Goal: Transaction & Acquisition: Purchase product/service

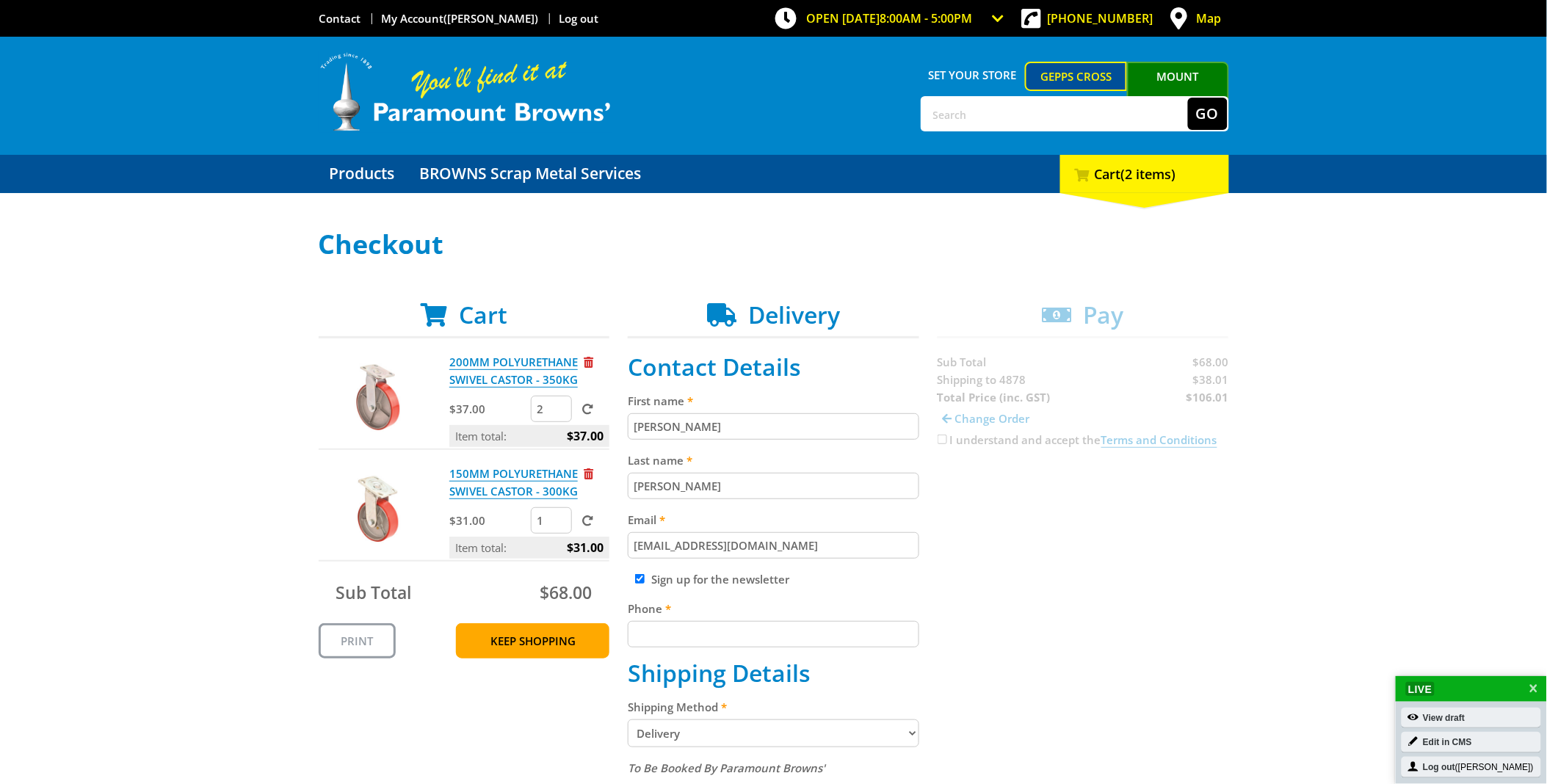
click at [561, 404] on input "2" at bounding box center [551, 409] width 41 height 26
click at [561, 404] on input "3" at bounding box center [551, 409] width 41 height 26
click at [561, 404] on input "4" at bounding box center [551, 409] width 41 height 26
click at [561, 404] on input "5" at bounding box center [551, 409] width 41 height 26
click at [561, 404] on input "6" at bounding box center [551, 409] width 41 height 26
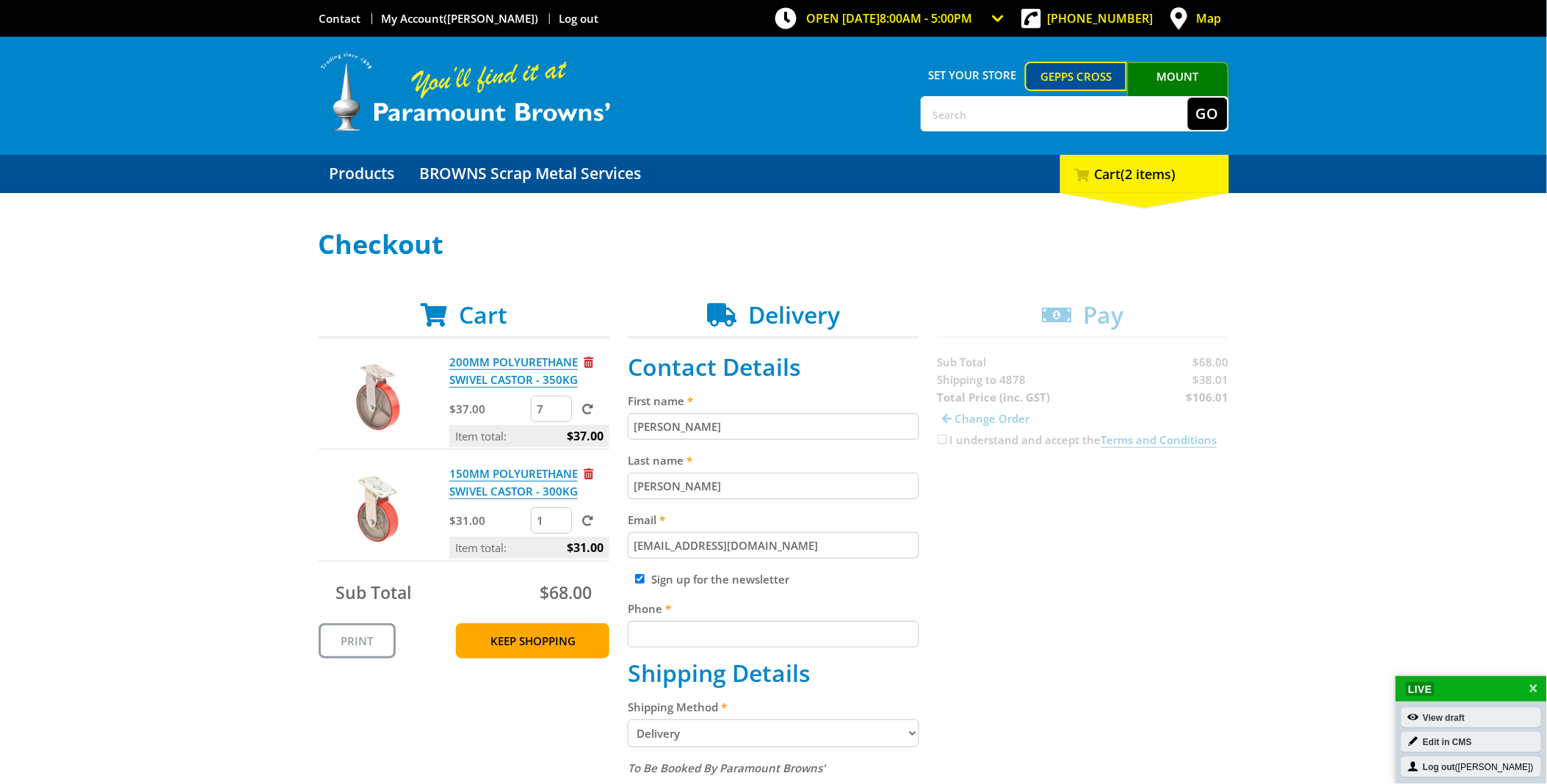
click at [561, 404] on input "7" at bounding box center [551, 409] width 41 height 26
type input "8"
click at [561, 404] on input "8" at bounding box center [551, 409] width 41 height 26
click at [555, 512] on input "2" at bounding box center [551, 520] width 41 height 26
click at [555, 512] on input "3" at bounding box center [551, 520] width 41 height 26
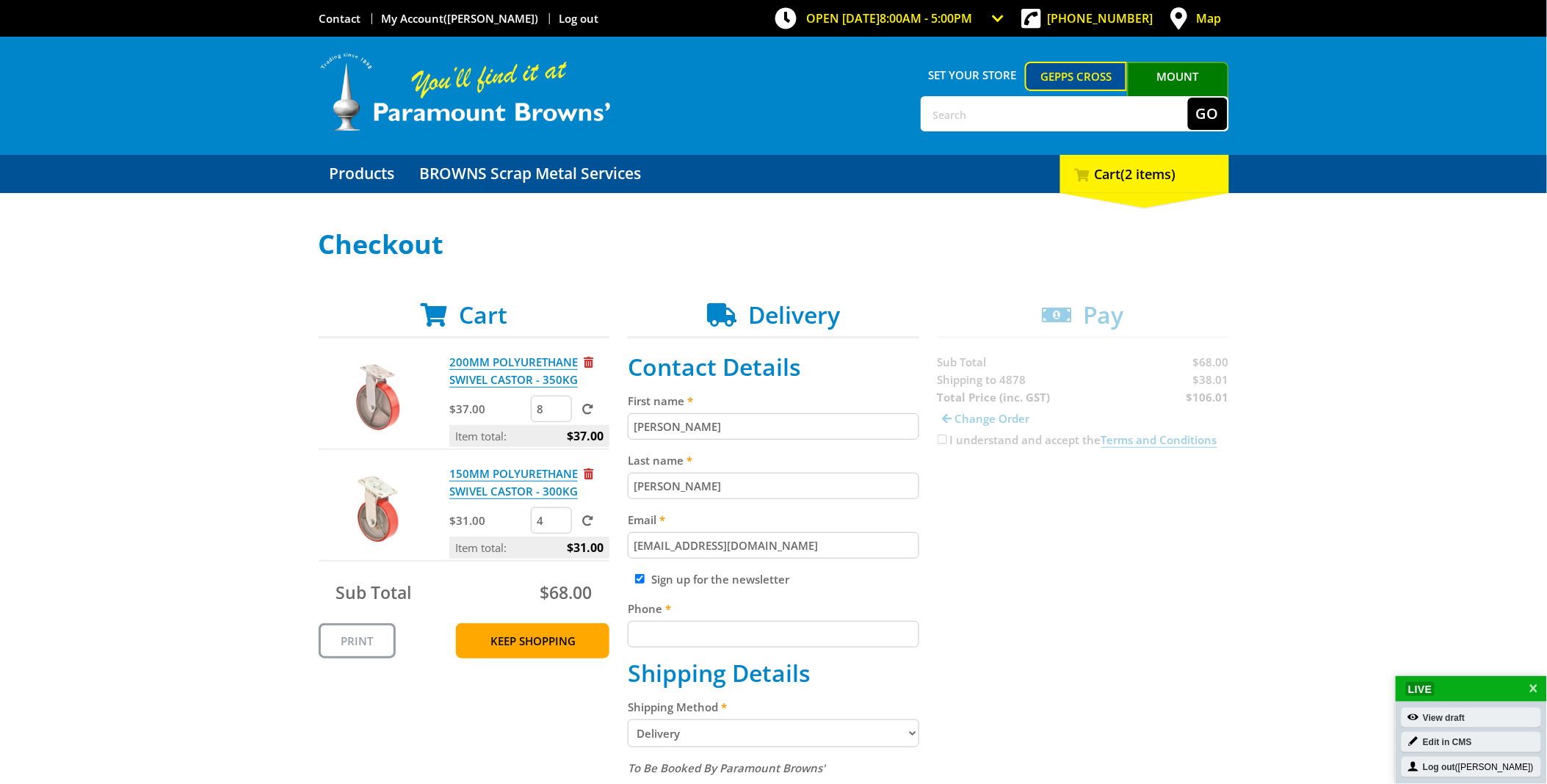
click at [555, 512] on input "4" at bounding box center [551, 520] width 41 height 26
click at [555, 512] on input "5" at bounding box center [551, 520] width 41 height 26
click at [556, 512] on input "6" at bounding box center [551, 520] width 41 height 26
click at [558, 512] on input "7" at bounding box center [551, 520] width 41 height 26
type input "8"
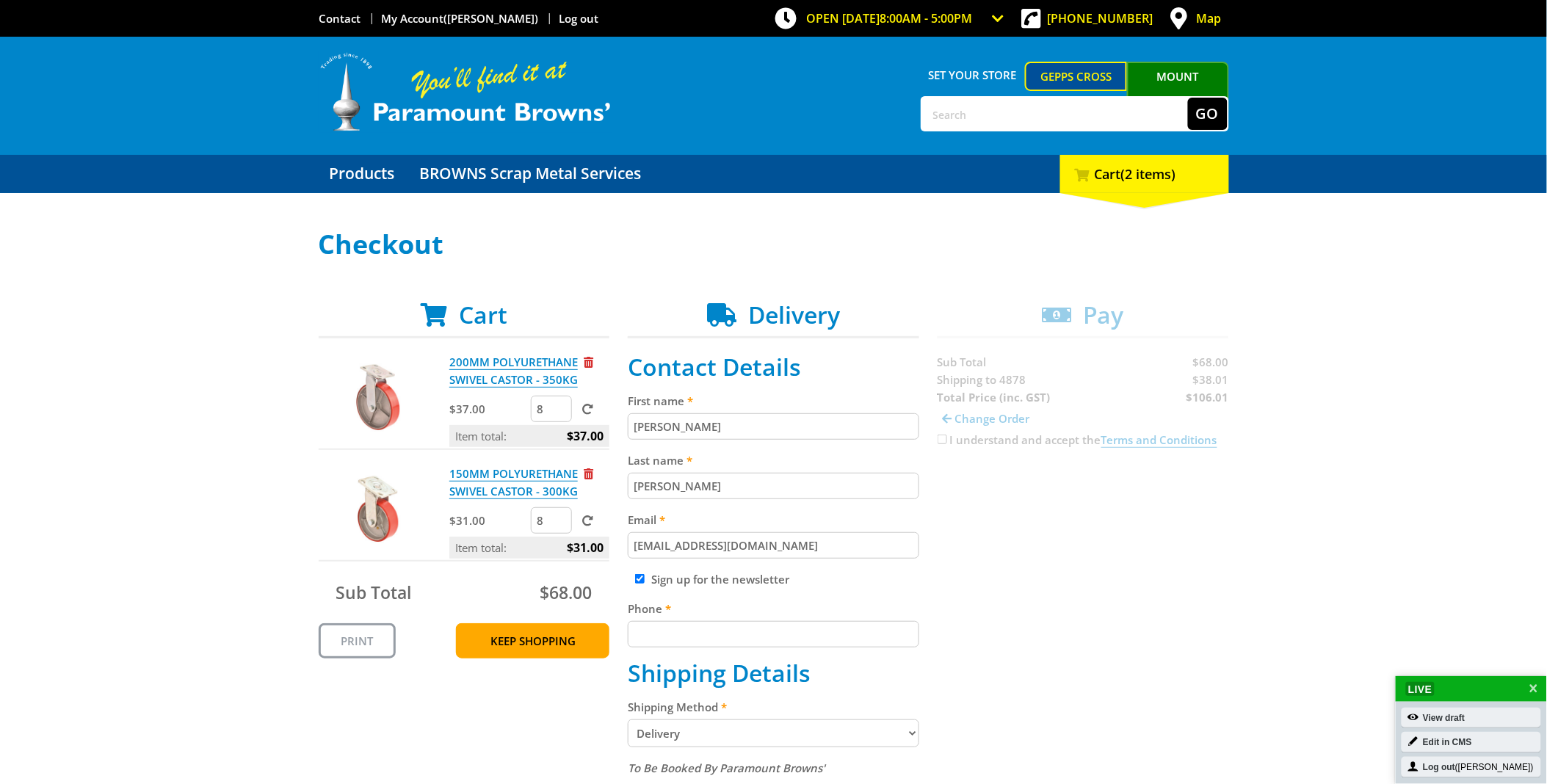
click at [559, 512] on input "8" at bounding box center [551, 520] width 41 height 26
click at [591, 516] on span at bounding box center [587, 520] width 11 height 11
click at [0, 0] on input "submit" at bounding box center [0, 0] width 0 height 0
click at [559, 405] on input "2" at bounding box center [551, 409] width 41 height 26
click at [559, 405] on input "3" at bounding box center [551, 409] width 41 height 26
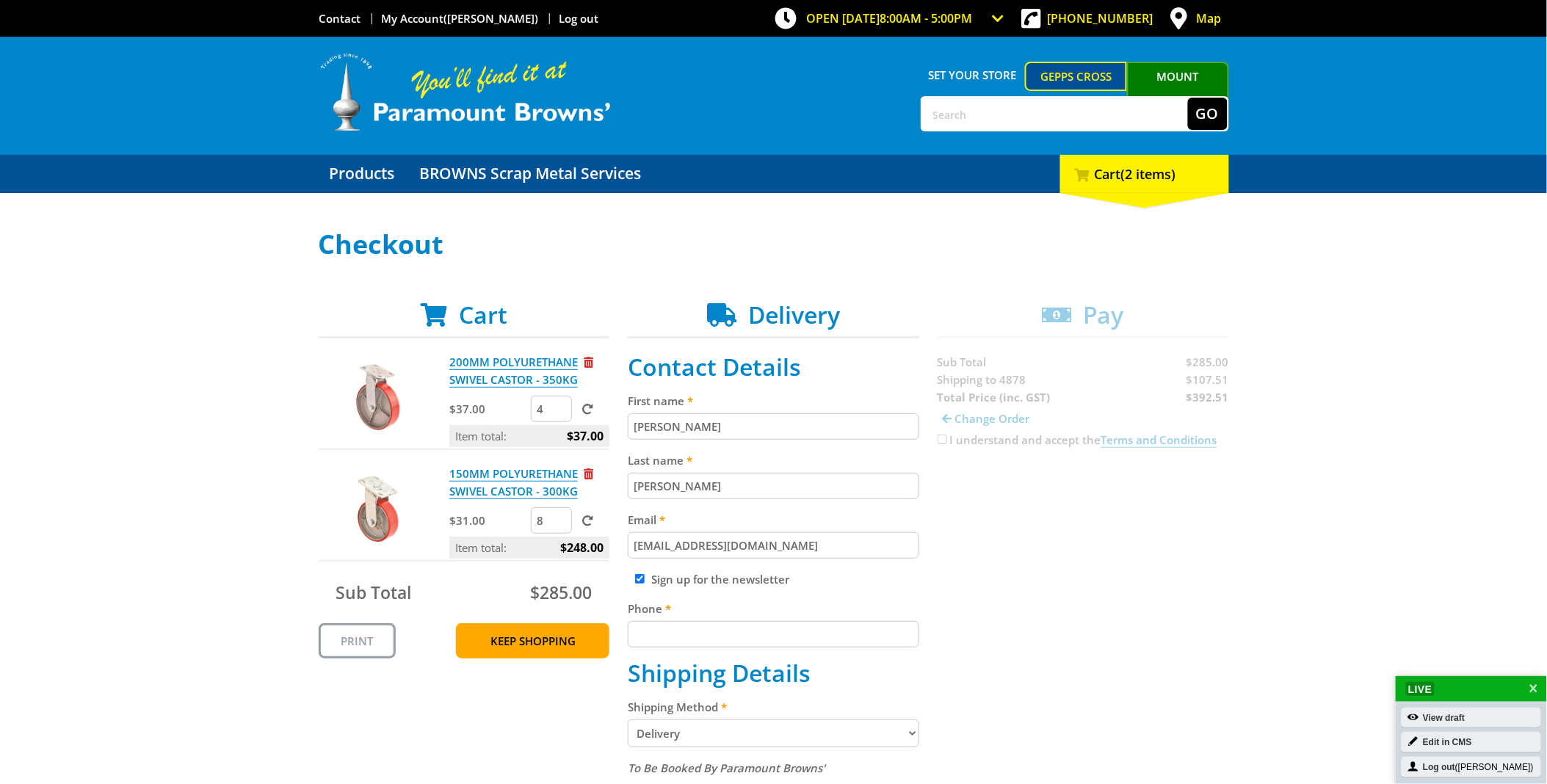
click at [559, 405] on input "4" at bounding box center [551, 409] width 41 height 26
click at [559, 405] on input "5" at bounding box center [551, 409] width 41 height 26
click at [559, 405] on input "6" at bounding box center [551, 409] width 41 height 26
click at [559, 405] on input "7" at bounding box center [551, 409] width 41 height 26
type input "8"
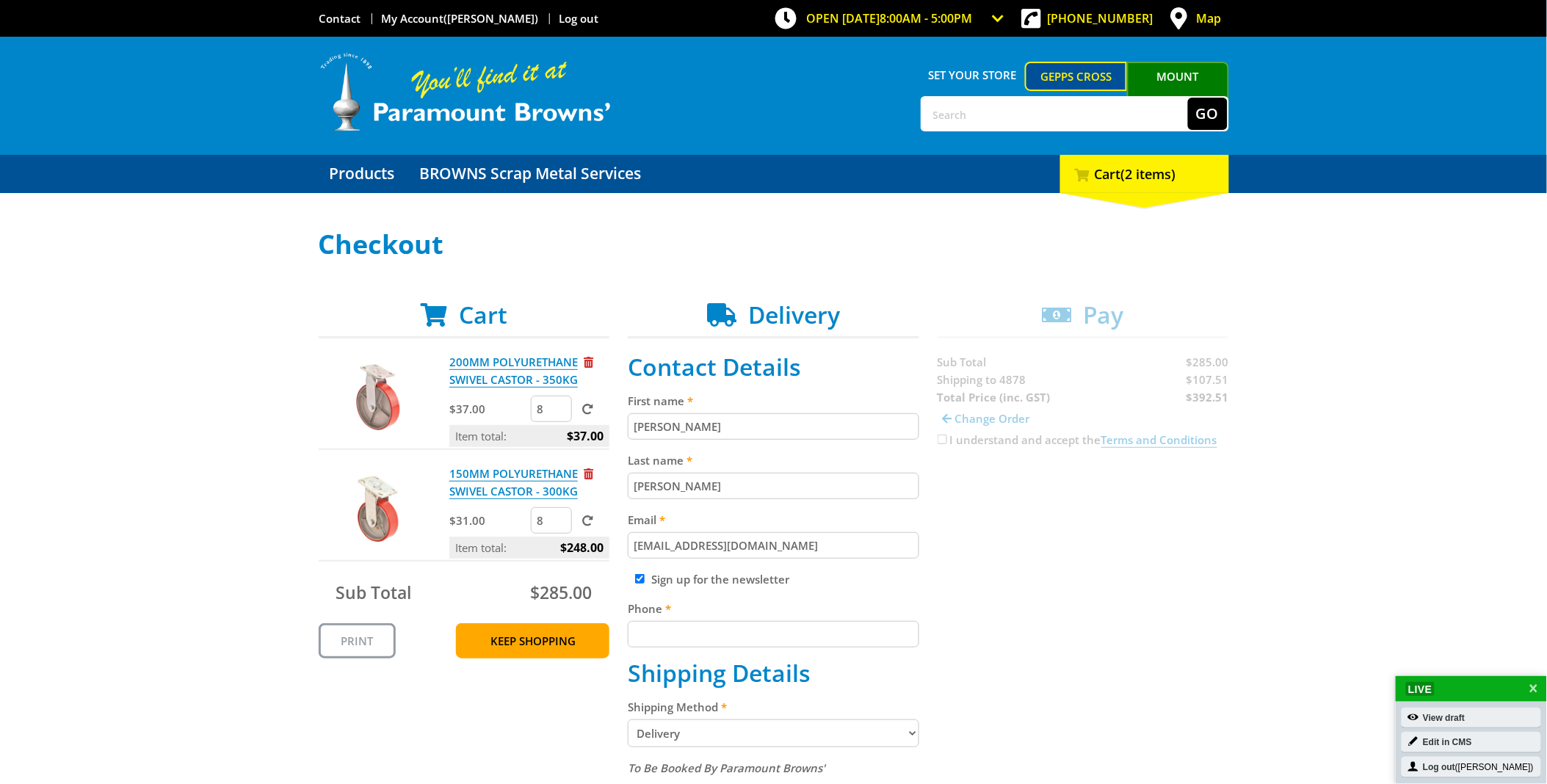
click at [559, 405] on input "8" at bounding box center [551, 409] width 41 height 26
click at [583, 404] on span at bounding box center [587, 409] width 11 height 11
click at [0, 0] on input "submit" at bounding box center [0, 0] width 0 height 0
